Goal: Find contact information: Find contact information

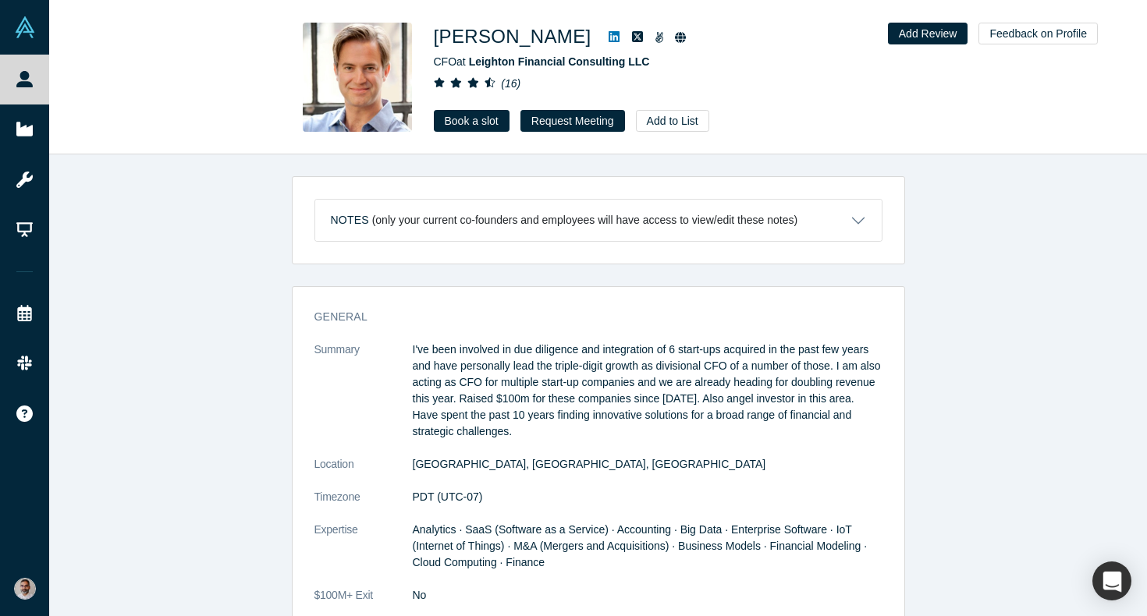
click at [562, 505] on dd "PDT (UTC-07)" at bounding box center [648, 497] width 470 height 16
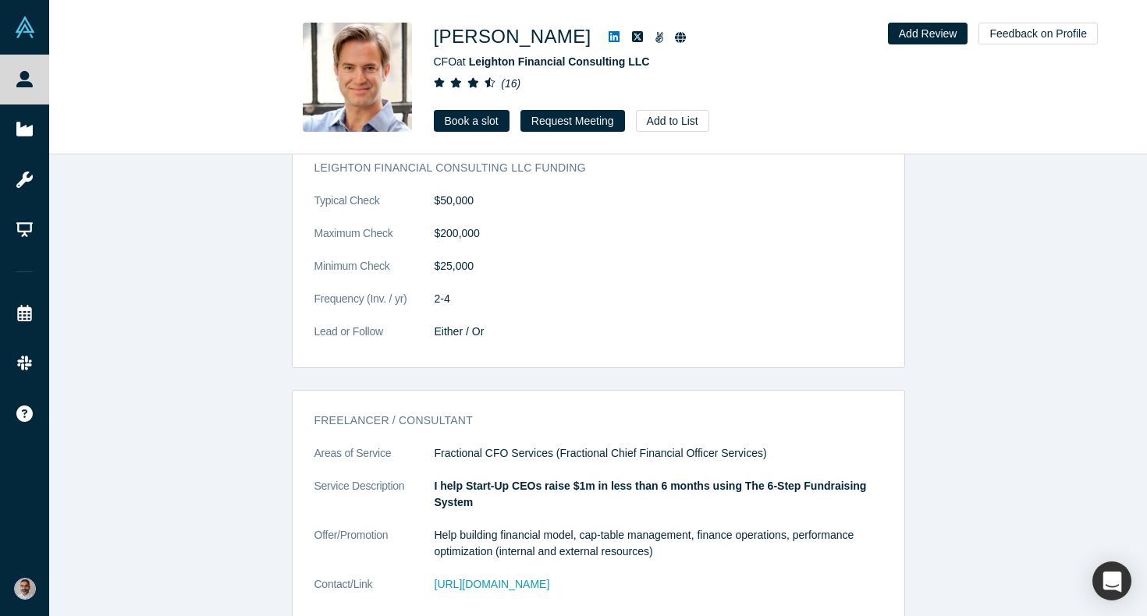
scroll to position [1334, 0]
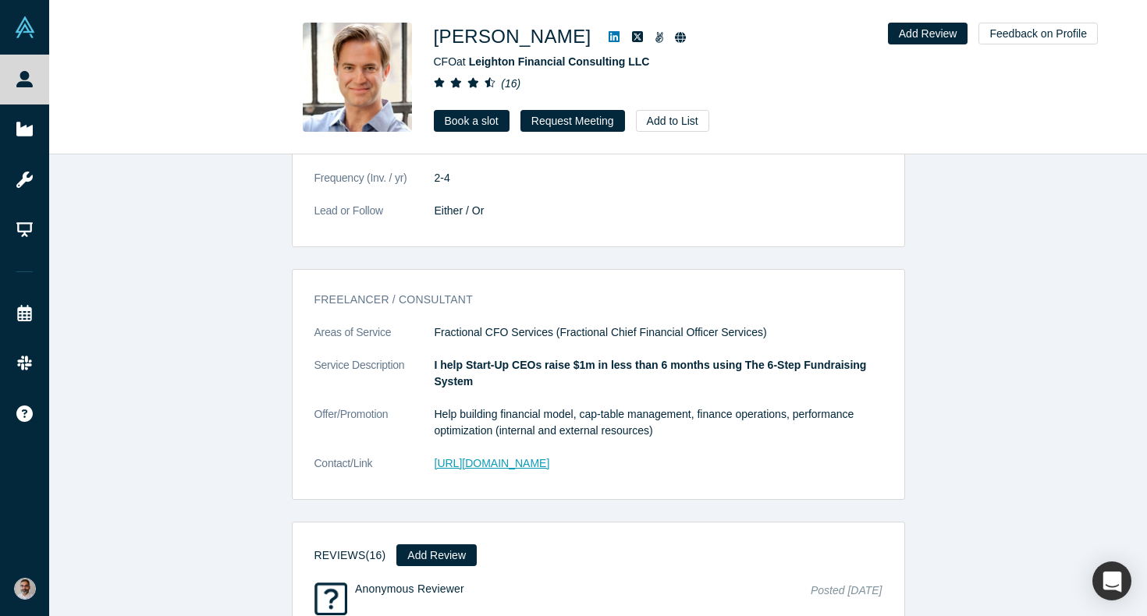
click at [550, 457] on link "[URL][DOMAIN_NAME]" at bounding box center [492, 463] width 115 height 12
